Goal: Find specific page/section

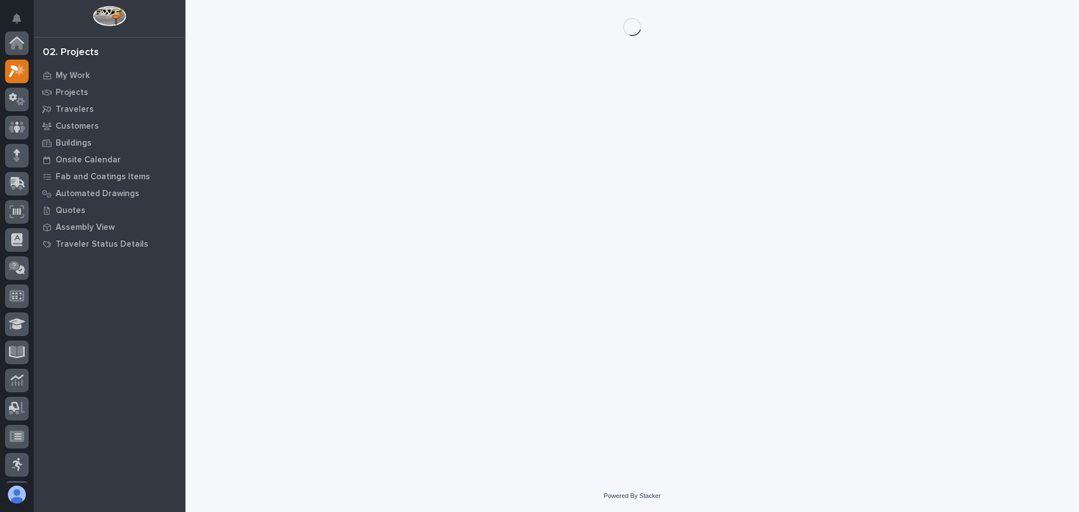
scroll to position [28, 0]
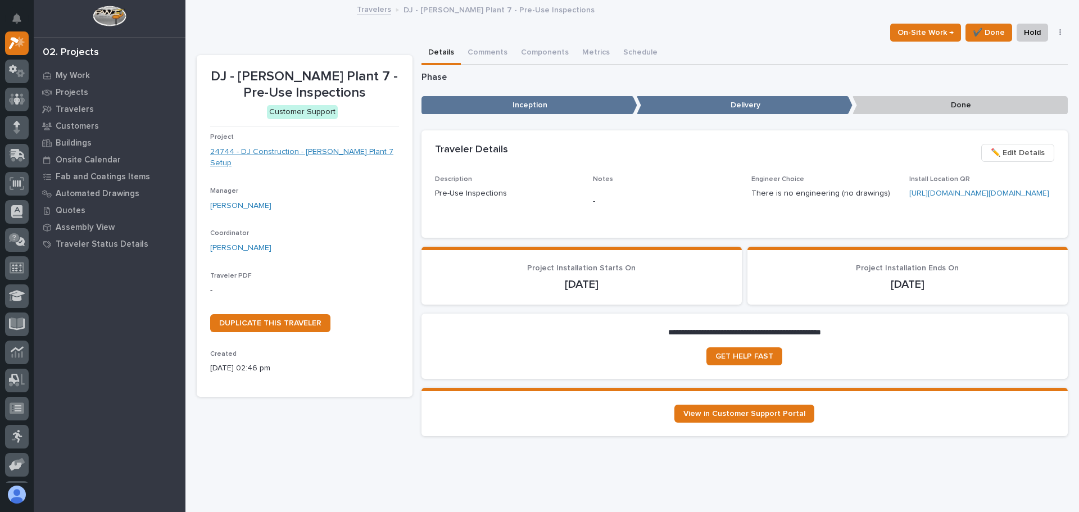
click at [258, 150] on link "24744 - DJ Construction - [PERSON_NAME] Plant 7 Setup" at bounding box center [304, 158] width 189 height 24
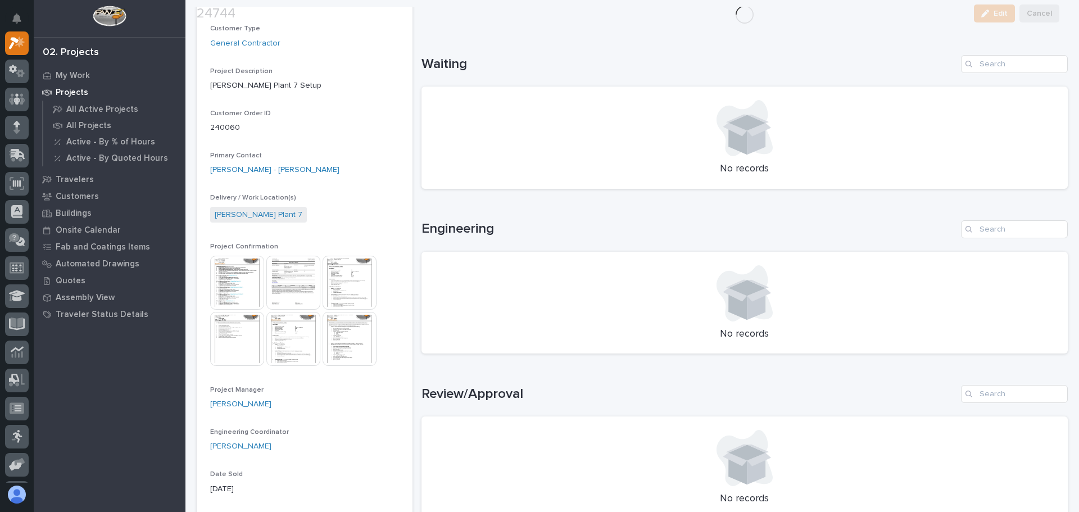
scroll to position [281, 0]
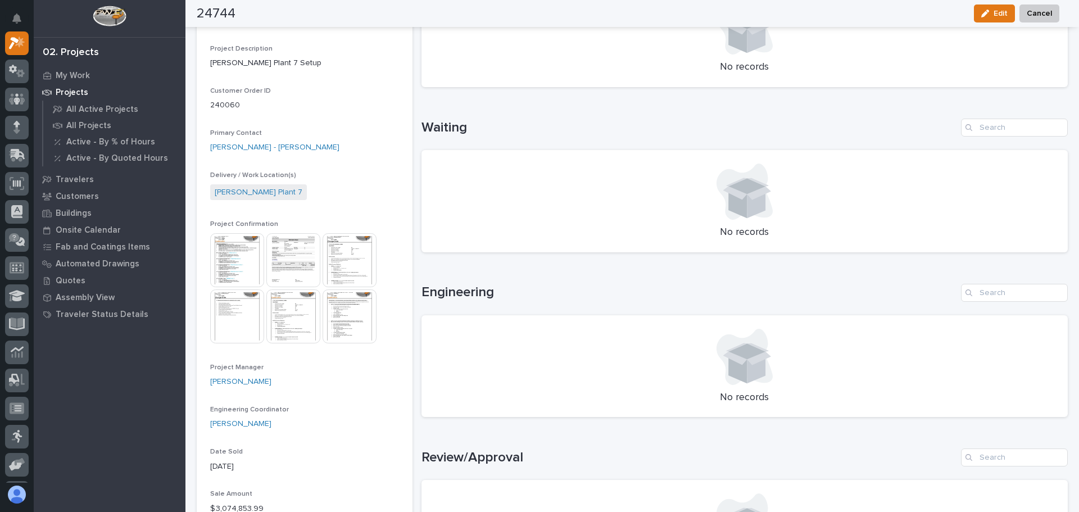
click at [292, 251] on img at bounding box center [293, 260] width 54 height 54
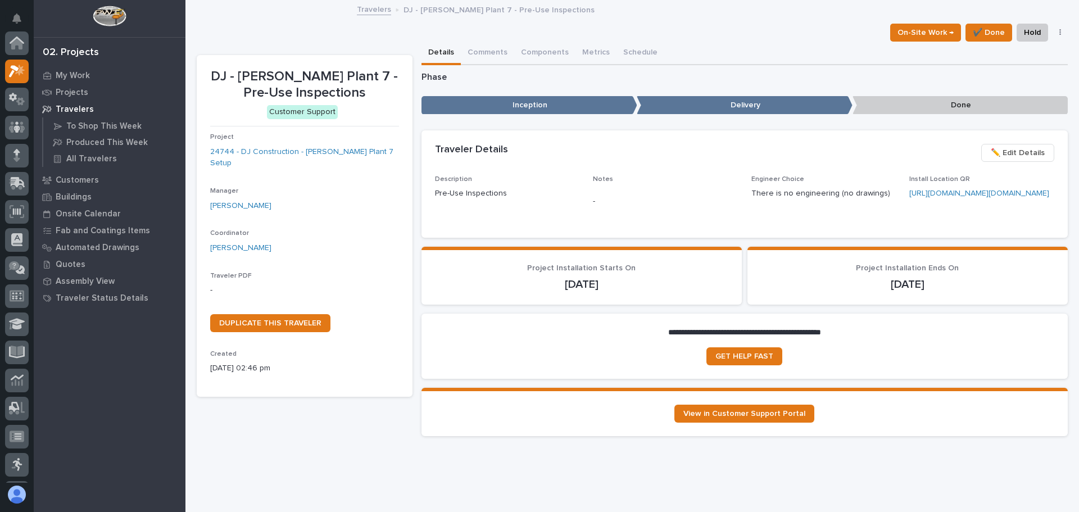
scroll to position [28, 0]
click at [288, 151] on link "24744 - DJ Construction - [PERSON_NAME] Plant 7 Setup" at bounding box center [304, 158] width 189 height 24
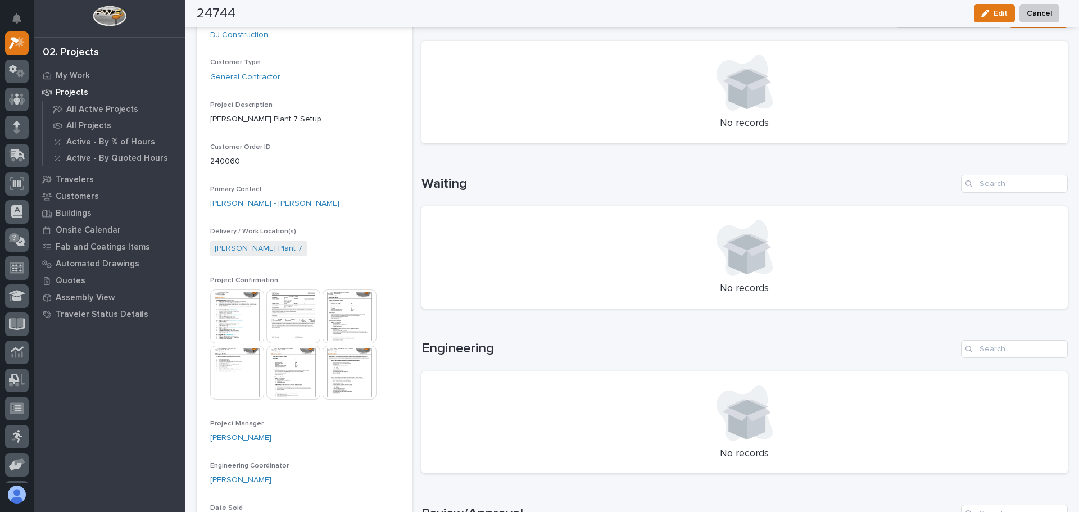
scroll to position [337, 0]
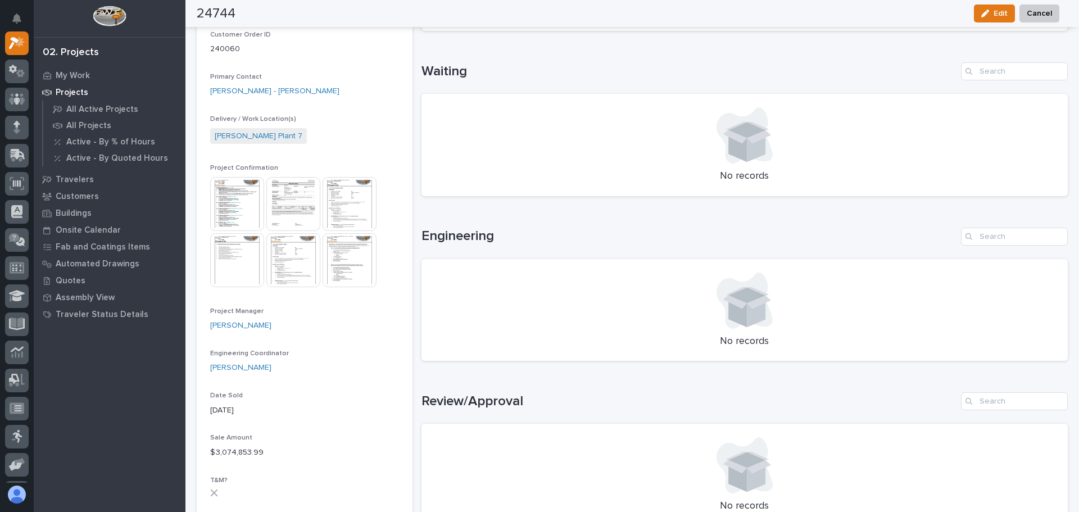
click at [230, 204] on img at bounding box center [237, 204] width 54 height 54
